Goal: Find specific page/section: Find specific page/section

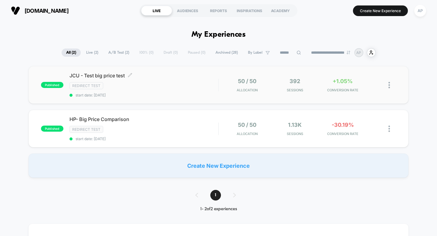
click at [113, 78] on div "JCU - Test big price test Click to edit experience details Click to edit experi…" at bounding box center [144, 85] width 149 height 25
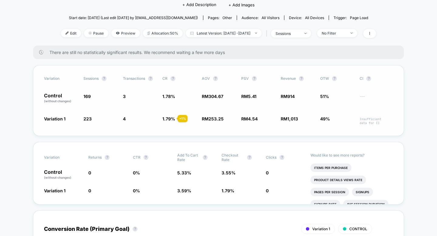
scroll to position [74, 0]
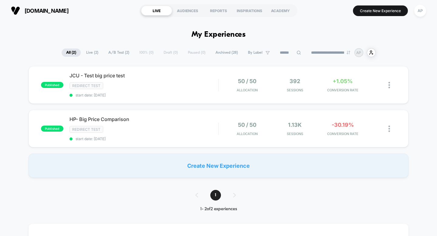
scroll to position [10, 0]
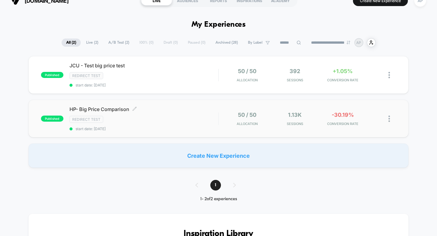
click at [182, 111] on span "HP- Big Price Comparison Click to edit experience details" at bounding box center [144, 109] width 149 height 6
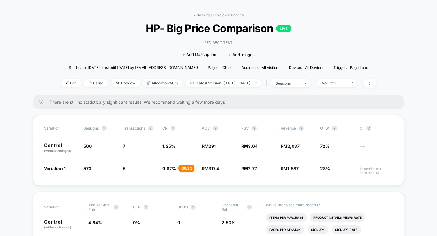
scroll to position [52, 0]
